Goal: Task Accomplishment & Management: Manage account settings

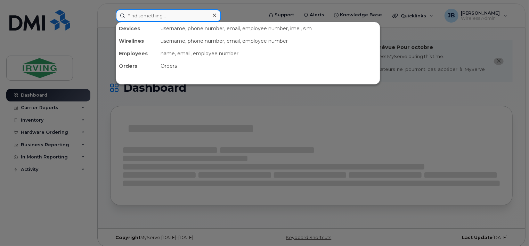
click at [168, 12] on input at bounding box center [168, 15] width 105 height 13
paste input "5063803945"
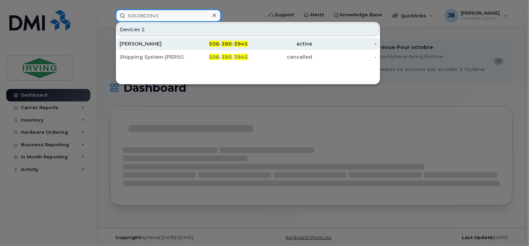
type input "5063803945"
click at [152, 44] on div "[PERSON_NAME]" at bounding box center [152, 43] width 64 height 7
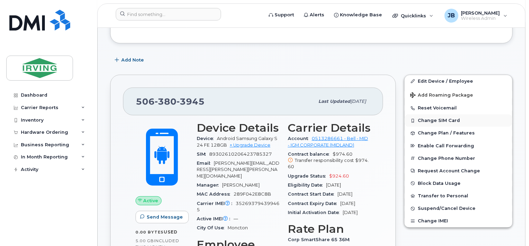
scroll to position [209, 0]
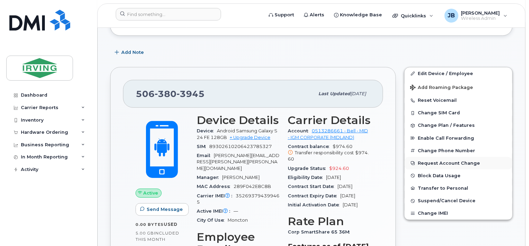
click at [442, 157] on button "Request Account Change" at bounding box center [459, 163] width 108 height 13
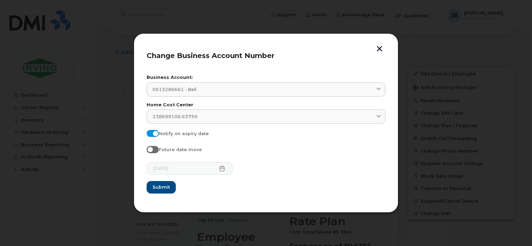
click at [379, 48] on button "button" at bounding box center [379, 49] width 10 height 7
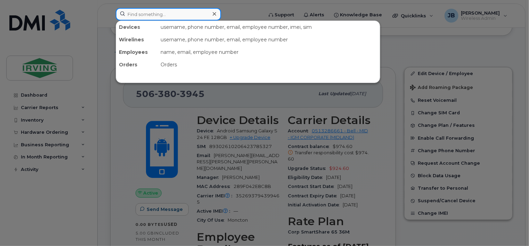
click at [146, 12] on input at bounding box center [168, 14] width 105 height 13
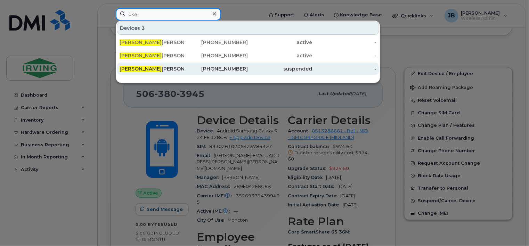
type input "luke"
click at [143, 70] on div "Luke Russell" at bounding box center [152, 68] width 64 height 7
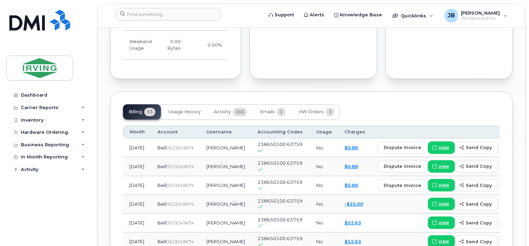
scroll to position [800, 0]
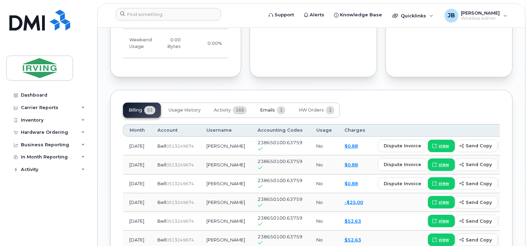
click at [269, 110] on span "Emails" at bounding box center [267, 110] width 15 height 6
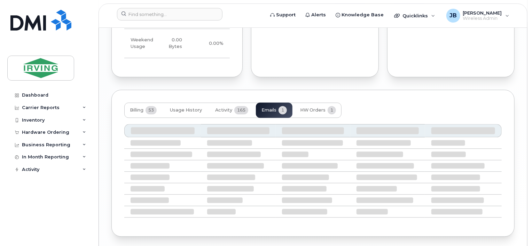
scroll to position [756, 0]
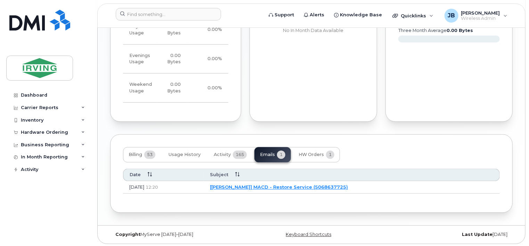
click at [300, 187] on link "[JD Irving] MACD - Restore Service (5068637725)" at bounding box center [279, 187] width 138 height 6
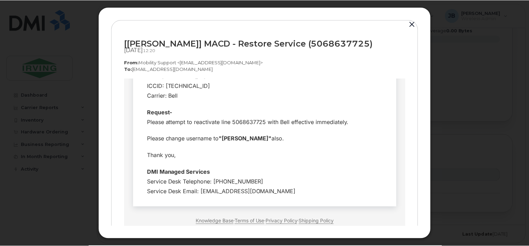
scroll to position [188, 0]
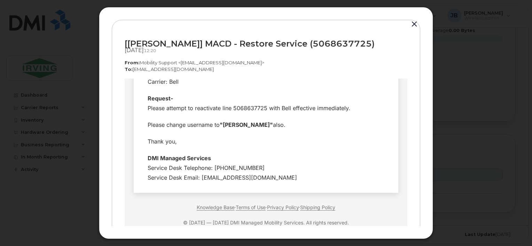
click at [415, 24] on button "button" at bounding box center [414, 24] width 10 height 10
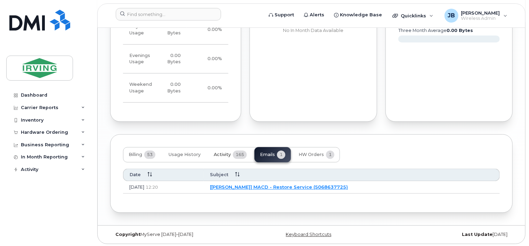
click at [223, 154] on span "Activity" at bounding box center [222, 155] width 17 height 6
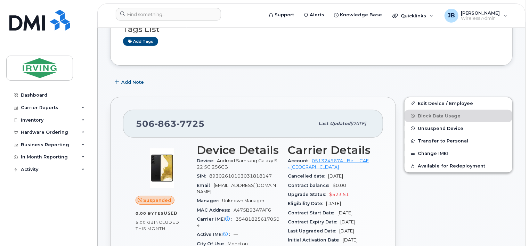
scroll to position [95, 0]
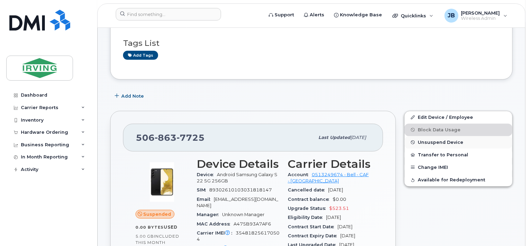
click at [431, 140] on span "Unsuspend Device" at bounding box center [441, 142] width 46 height 5
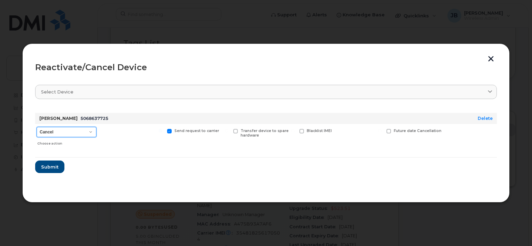
click at [91, 131] on select "Cancel Suspend - Extend Suspension Reactivate" at bounding box center [67, 132] width 60 height 10
select select "[object Object]"
click at [37, 127] on select "Cancel Suspend - Extend Suspension Reactivate" at bounding box center [67, 132] width 60 height 10
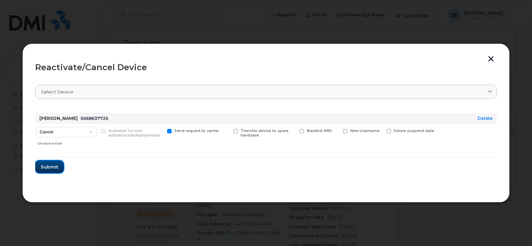
click at [54, 167] on span "Submit" at bounding box center [49, 167] width 17 height 7
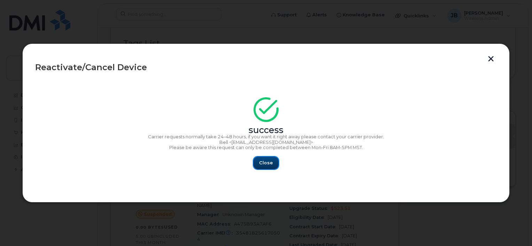
click at [267, 165] on span "Close" at bounding box center [266, 163] width 14 height 7
